Goal: Transaction & Acquisition: Purchase product/service

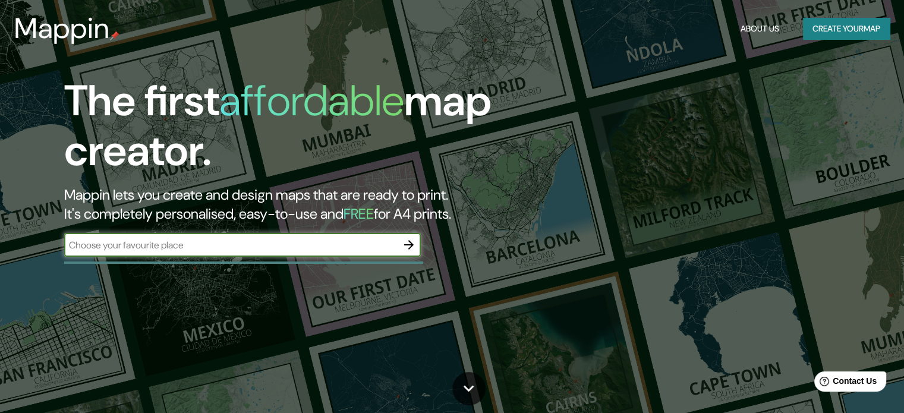
click at [410, 241] on icon "button" at bounding box center [409, 245] width 14 height 14
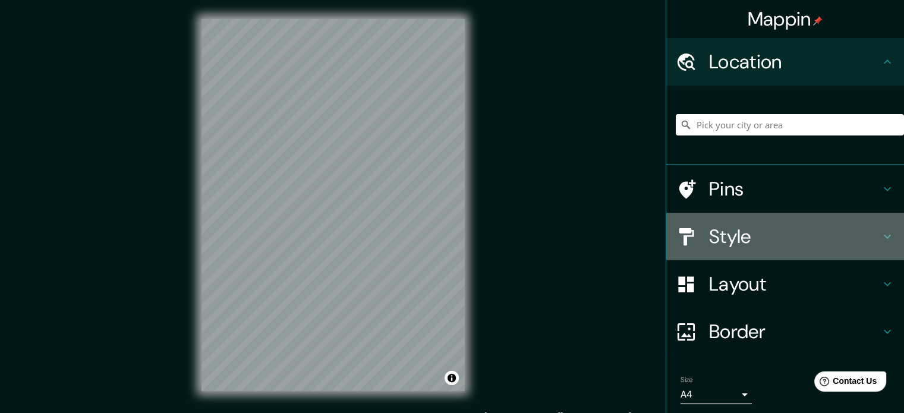
click at [762, 230] on h4 "Style" at bounding box center [794, 237] width 171 height 24
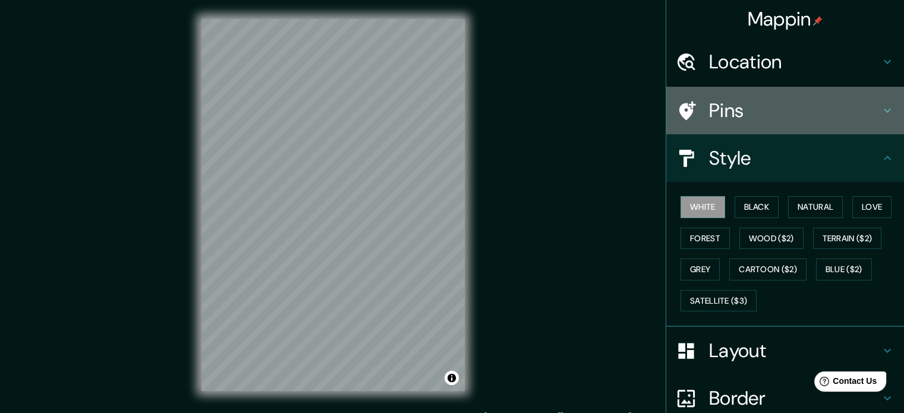
click at [781, 97] on div "Pins" at bounding box center [785, 111] width 238 height 48
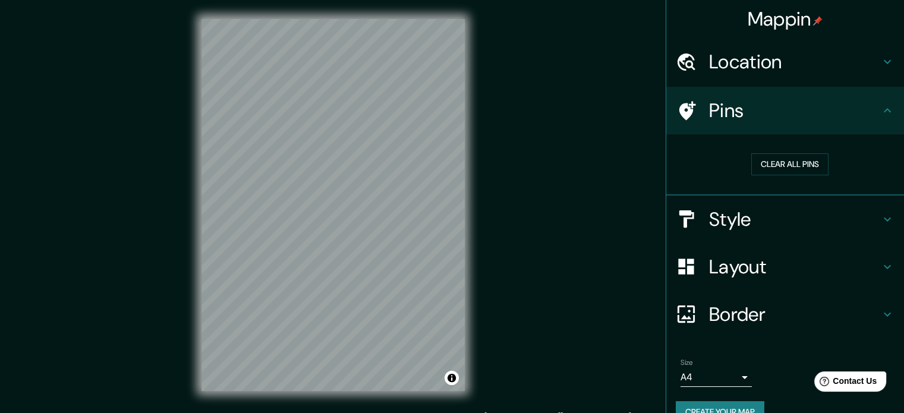
click at [782, 68] on h4 "Location" at bounding box center [794, 62] width 171 height 24
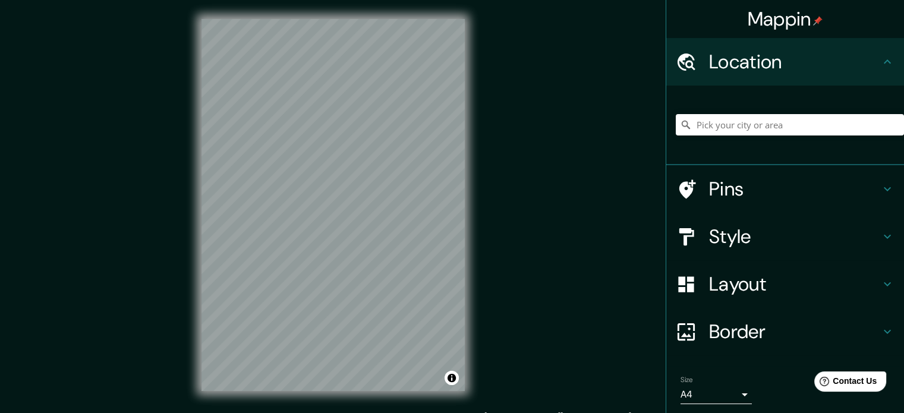
click at [737, 291] on h4 "Layout" at bounding box center [794, 284] width 171 height 24
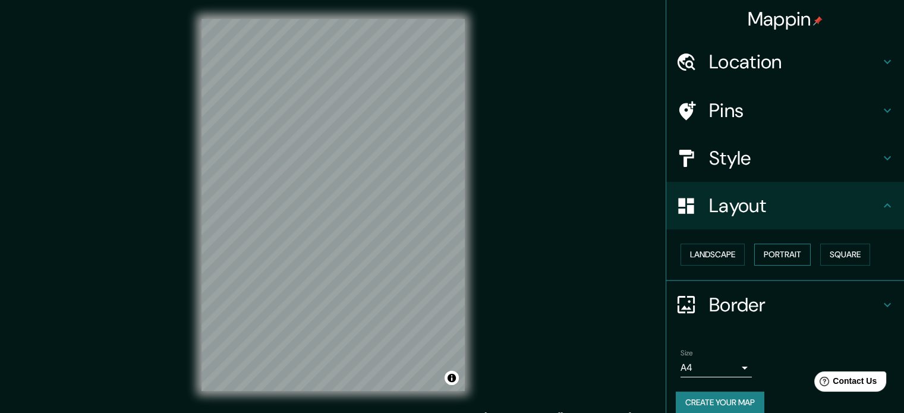
click at [786, 253] on button "Portrait" at bounding box center [782, 255] width 56 height 22
click at [856, 258] on button "Square" at bounding box center [845, 255] width 50 height 22
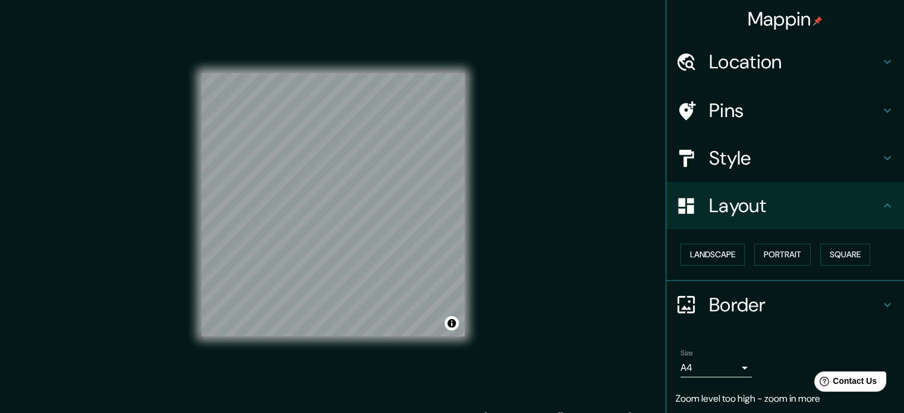
click at [516, 255] on div "Mappin Location Pins Style Layout Landscape Portrait Square Border Choose a bor…" at bounding box center [452, 214] width 904 height 429
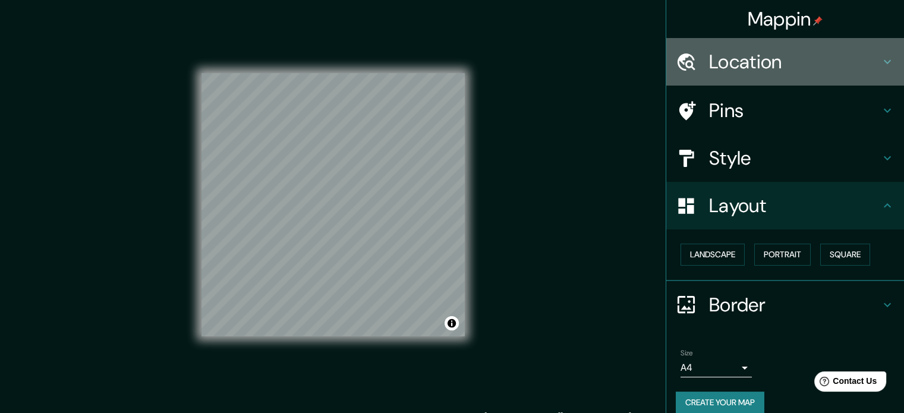
click at [732, 63] on h4 "Location" at bounding box center [794, 62] width 171 height 24
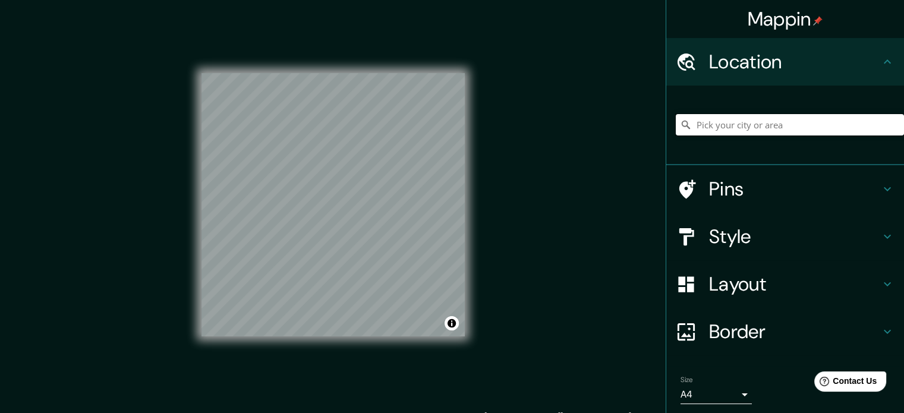
click at [727, 121] on input "Pick your city or area" at bounding box center [789, 124] width 228 height 21
type input "[GEOGRAPHIC_DATA][PERSON_NAME], [GEOGRAPHIC_DATA], [GEOGRAPHIC_DATA][PERSON_NAM…"
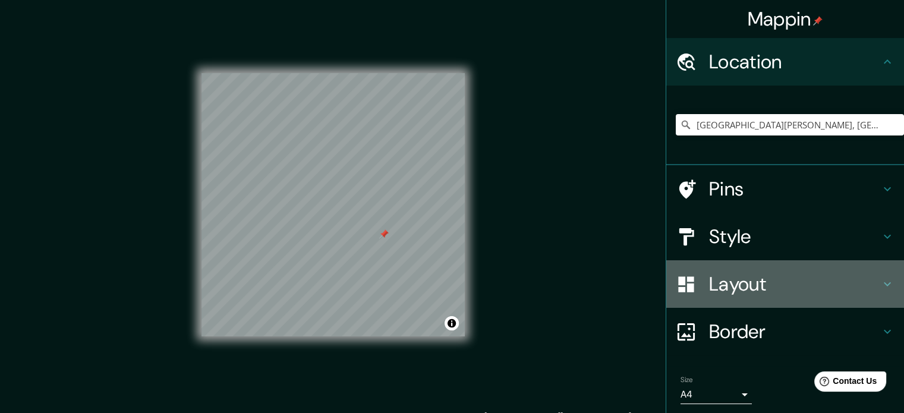
click at [747, 275] on h4 "Layout" at bounding box center [794, 284] width 171 height 24
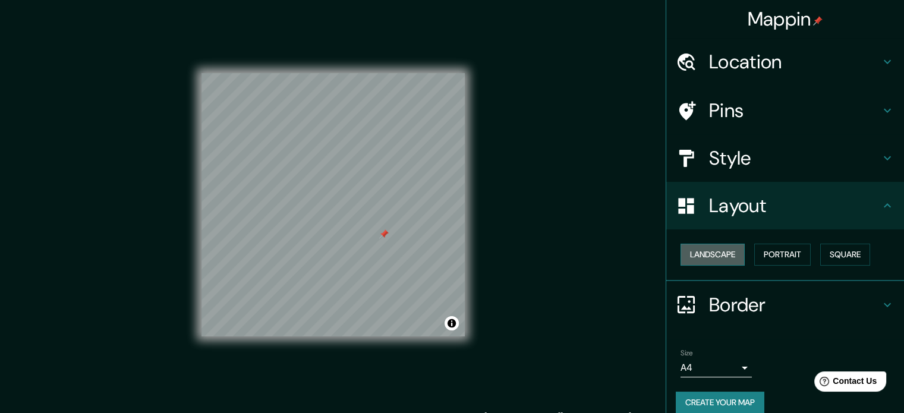
click at [713, 256] on button "Landscape" at bounding box center [712, 255] width 64 height 22
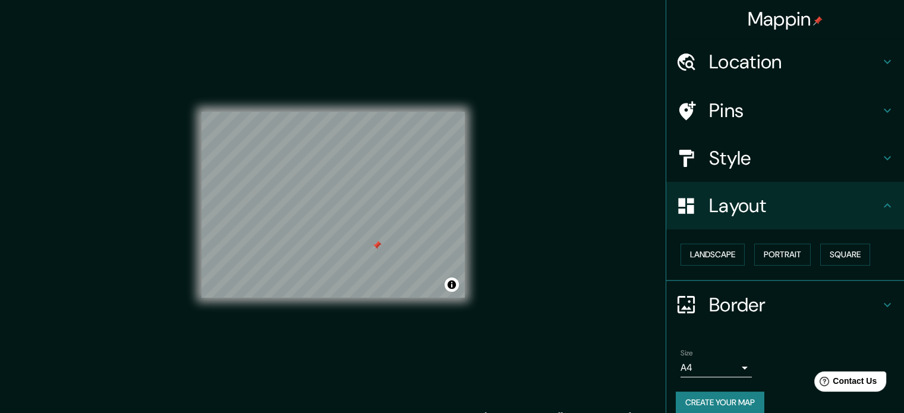
drag, startPoint x: 387, startPoint y: 236, endPoint x: 387, endPoint y: 243, distance: 6.5
click at [381, 244] on div at bounding box center [377, 246] width 10 height 10
click at [342, 223] on div at bounding box center [343, 225] width 10 height 10
drag, startPoint x: 492, startPoint y: 244, endPoint x: 794, endPoint y: 350, distance: 320.3
click at [828, 336] on ul "Location [GEOGRAPHIC_DATA][PERSON_NAME], [GEOGRAPHIC_DATA], [GEOGRAPHIC_DATA][P…" at bounding box center [785, 232] width 238 height 389
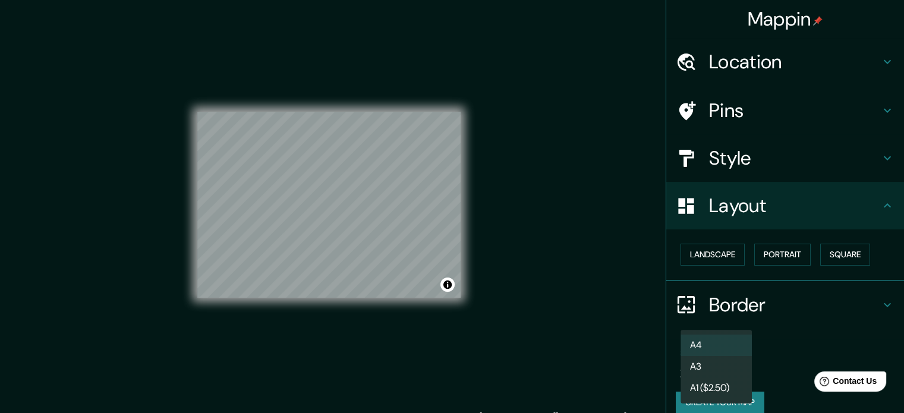
click at [731, 368] on body "Mappin Location [GEOGRAPHIC_DATA][PERSON_NAME], [GEOGRAPHIC_DATA], [GEOGRAPHIC_…" at bounding box center [452, 206] width 904 height 413
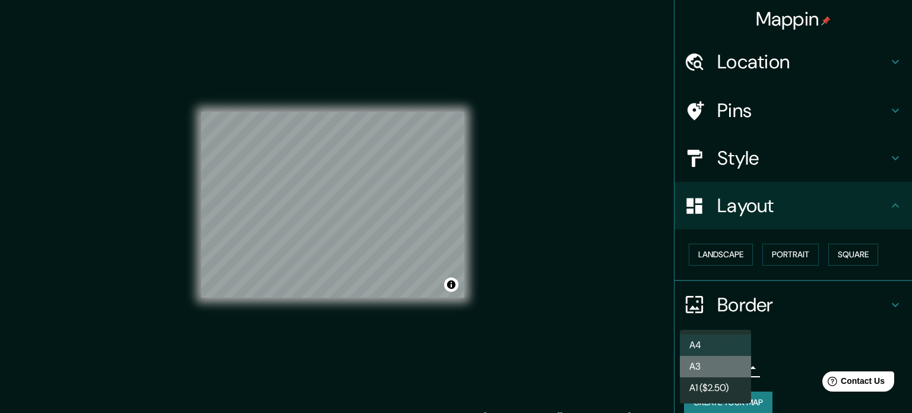
click at [715, 364] on li "A3" at bounding box center [715, 366] width 71 height 21
type input "a4"
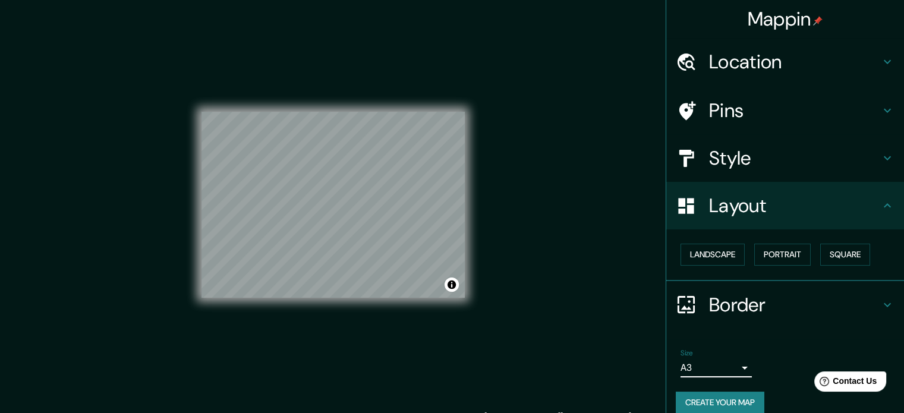
click at [728, 396] on button "Create your map" at bounding box center [719, 402] width 89 height 22
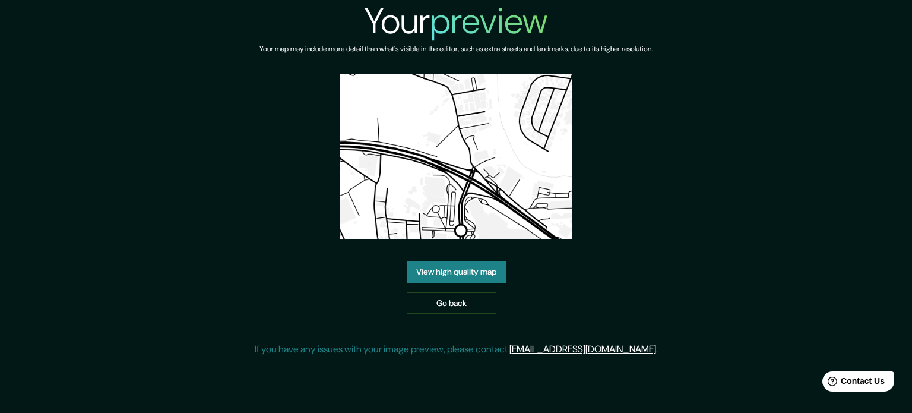
click at [474, 278] on link "View high quality map" at bounding box center [456, 272] width 99 height 22
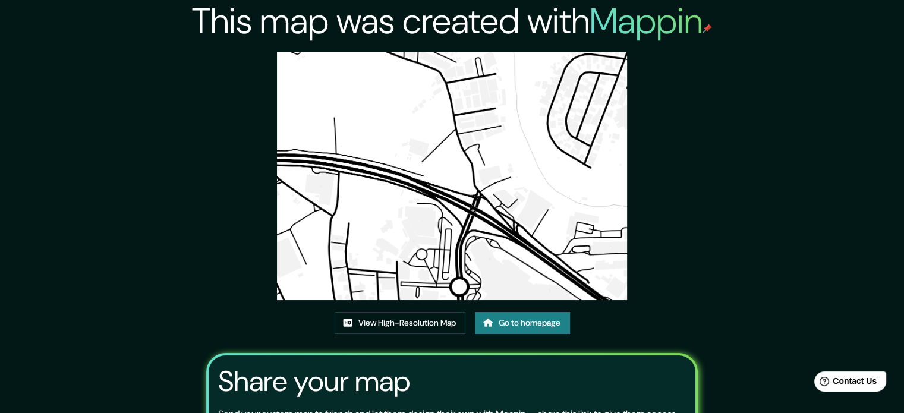
drag, startPoint x: 442, startPoint y: 135, endPoint x: 389, endPoint y: 204, distance: 87.7
